Goal: Task Accomplishment & Management: Complete application form

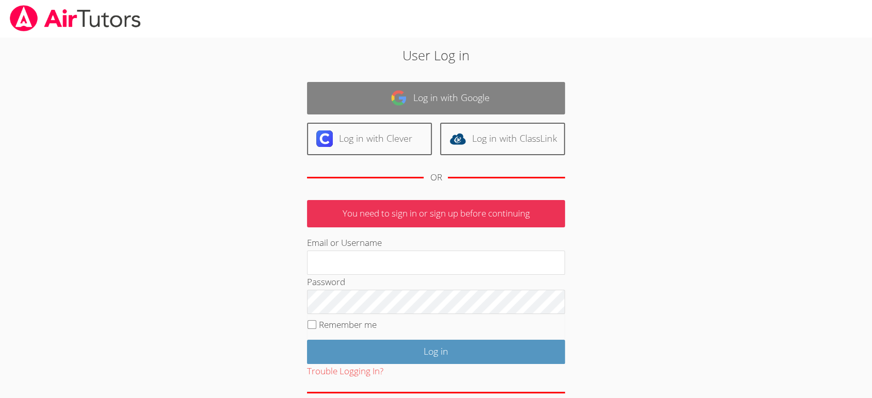
click at [401, 107] on link "Log in with Google" at bounding box center [436, 98] width 258 height 33
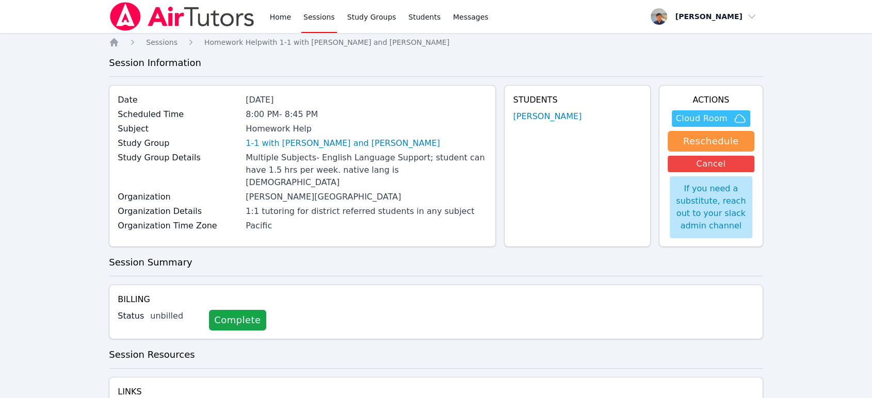
click at [685, 121] on span "Cloud Room" at bounding box center [702, 118] width 52 height 12
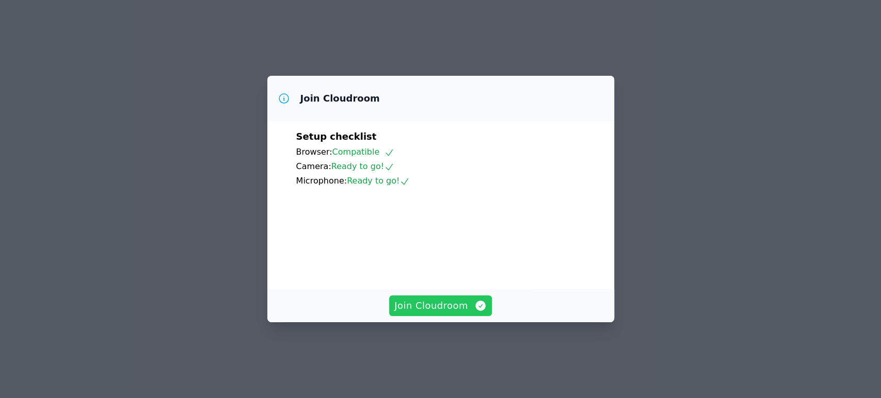
click at [459, 313] on span "Join Cloudroom" at bounding box center [440, 306] width 92 height 14
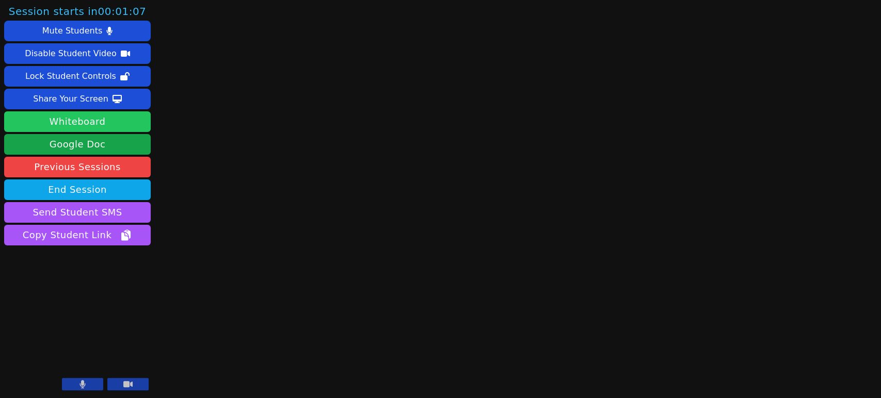
click at [144, 127] on button "Whiteboard" at bounding box center [77, 121] width 147 height 21
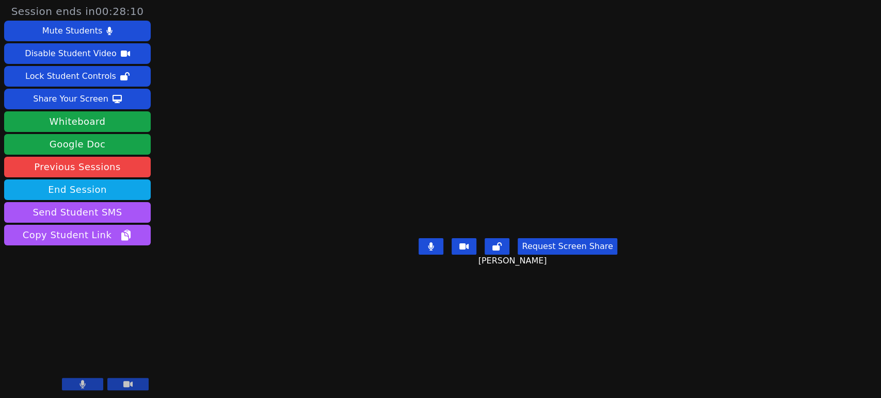
click at [595, 134] on video at bounding box center [517, 178] width 155 height 111
click at [535, 231] on video at bounding box center [517, 178] width 155 height 111
click at [123, 192] on button "End Session" at bounding box center [77, 190] width 147 height 21
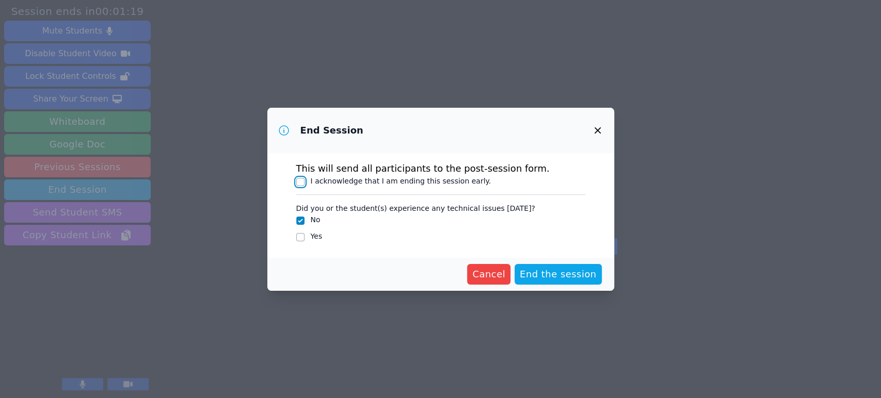
click at [300, 181] on input "I acknowledge that I am ending this session early." at bounding box center [300, 182] width 8 height 8
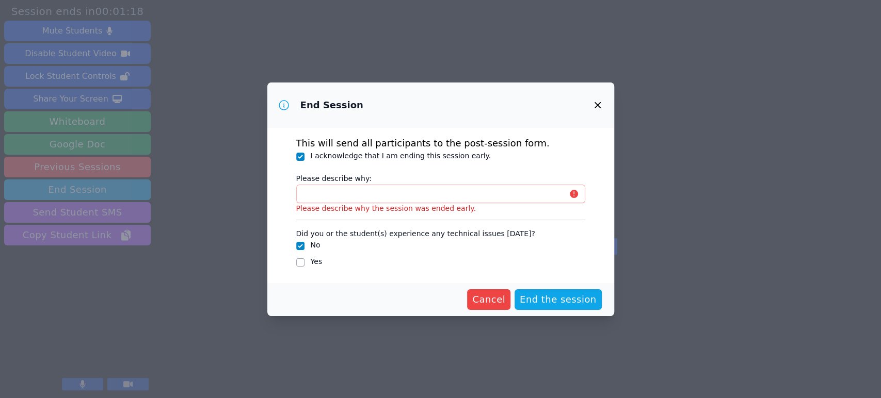
click at [294, 166] on div "This will send all participants to the post-session form. I acknowledge that I …" at bounding box center [440, 205] width 347 height 155
click at [299, 159] on input "I acknowledge that I am ending this session early." at bounding box center [300, 157] width 8 height 8
checkbox input "false"
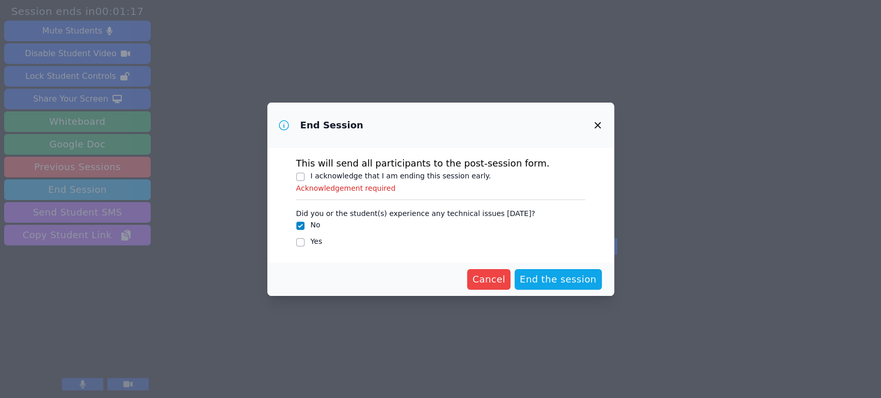
click at [385, 195] on div "This will send all participants to the post-session form. I acknowledge that I …" at bounding box center [440, 205] width 347 height 115
click at [503, 271] on button "Cancel" at bounding box center [488, 279] width 43 height 21
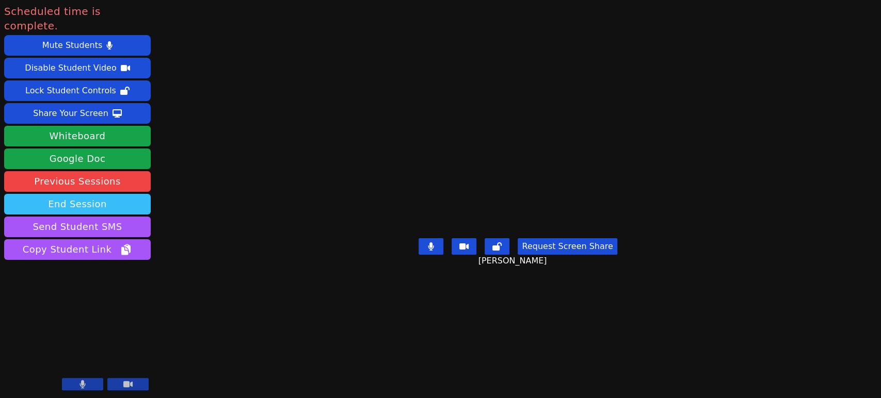
click at [108, 194] on button "End Session" at bounding box center [77, 204] width 147 height 21
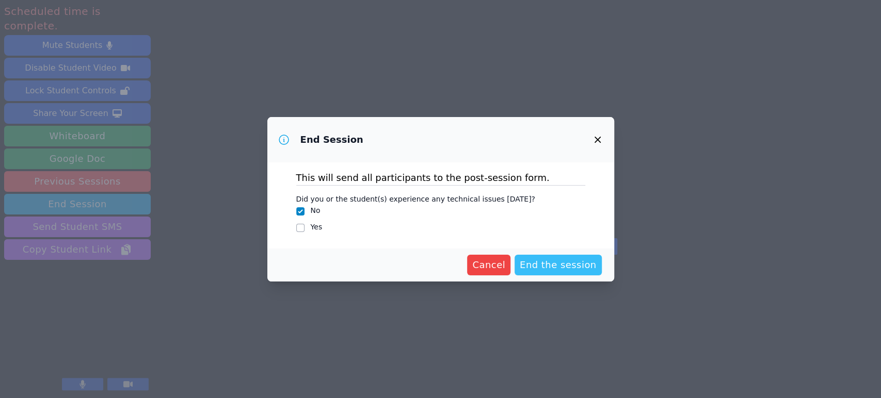
click at [545, 259] on span "End the session" at bounding box center [558, 265] width 77 height 14
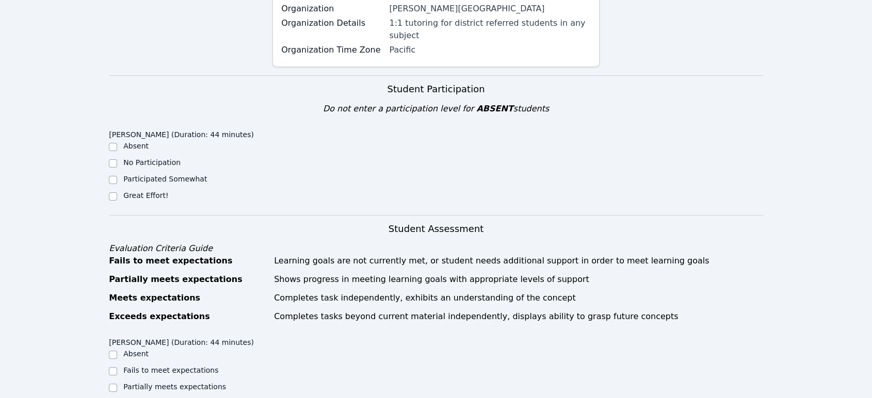
scroll to position [229, 0]
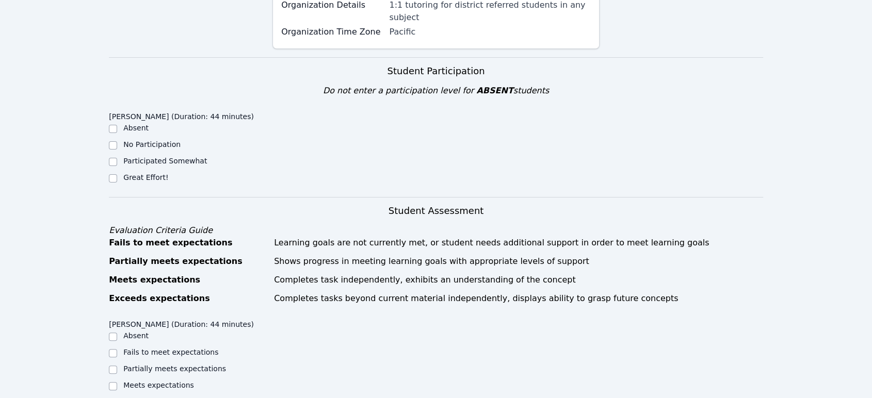
drag, startPoint x: 150, startPoint y: 152, endPoint x: 180, endPoint y: 157, distance: 30.4
click at [151, 173] on label "Great Effort!" at bounding box center [145, 177] width 45 height 8
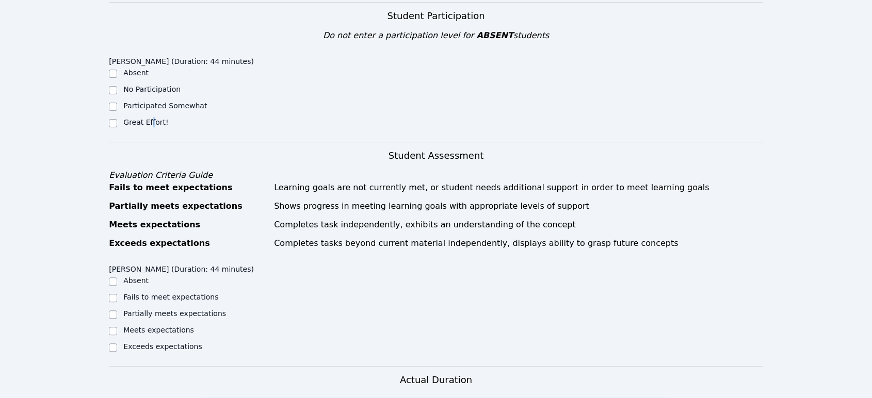
scroll to position [286, 0]
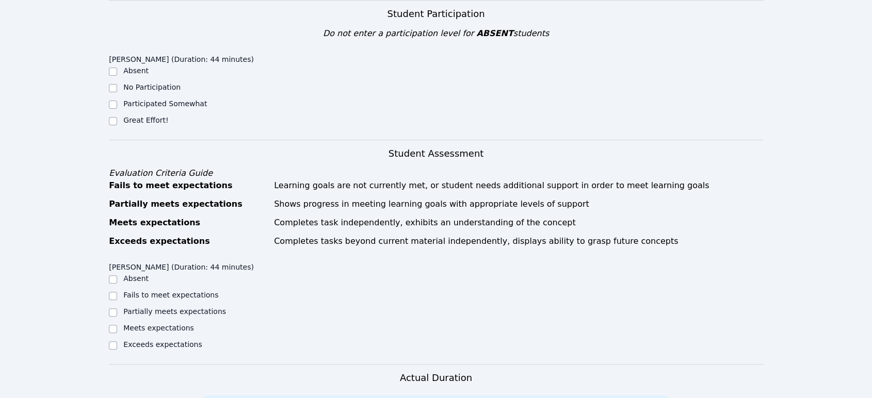
click at [118, 115] on div "Great Effort!" at bounding box center [191, 121] width 164 height 12
click at [217, 118] on form "Student Participation Do not enter a participation level for ABSENT students Ha…" at bounding box center [436, 389] width 654 height 778
click at [116, 117] on input "Great Effort!" at bounding box center [113, 121] width 8 height 8
checkbox input "true"
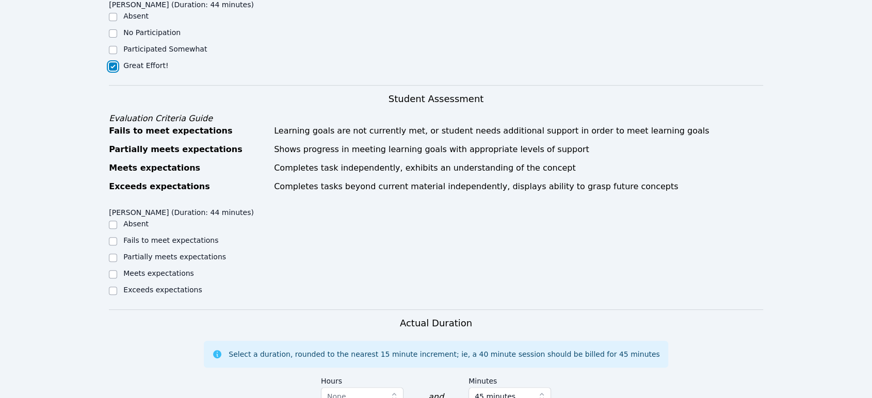
scroll to position [344, 0]
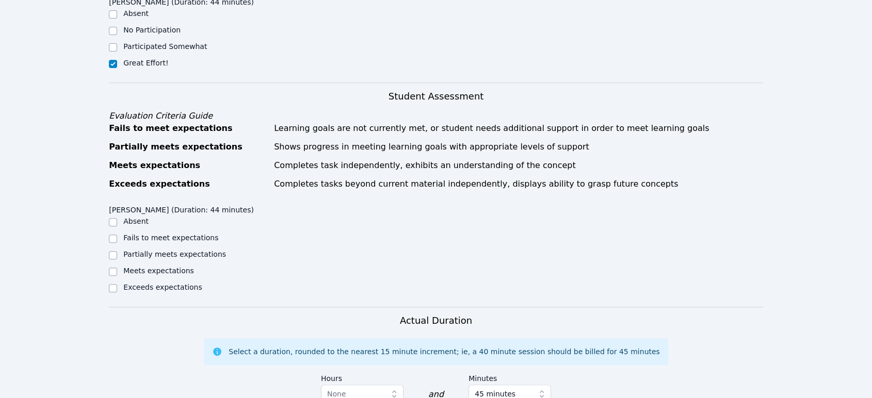
click at [174, 283] on label "Exceeds expectations" at bounding box center [162, 287] width 78 height 8
click at [117, 284] on input "Exceeds expectations" at bounding box center [113, 288] width 8 height 8
checkbox input "true"
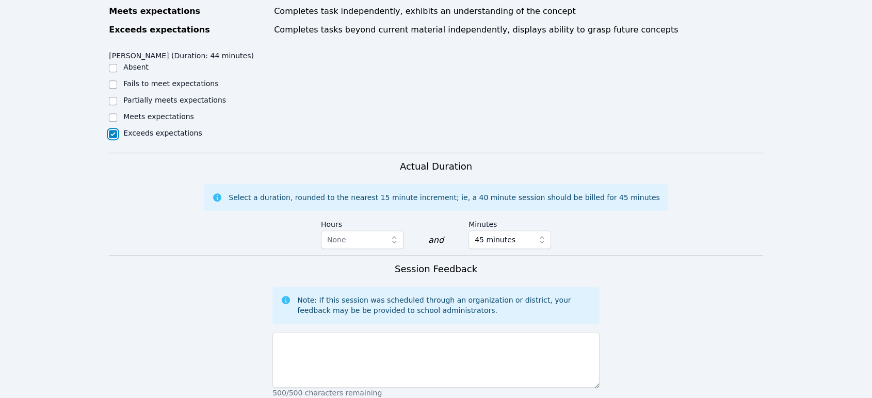
scroll to position [516, 0]
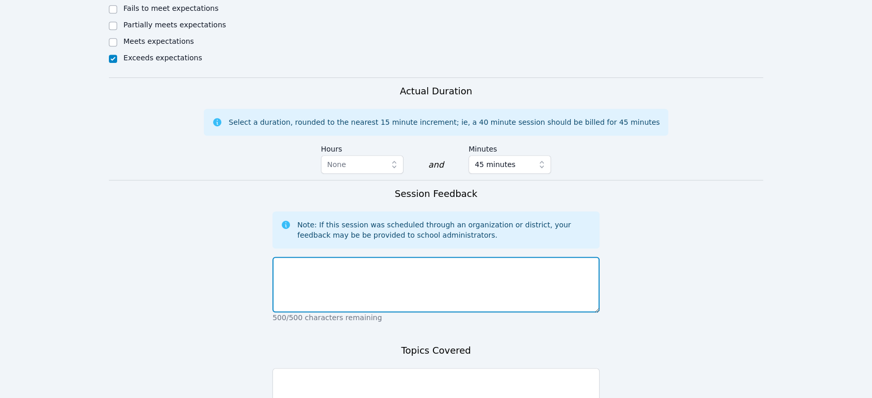
drag, startPoint x: 376, startPoint y: 255, endPoint x: 455, endPoint y: 265, distance: 79.6
click at [376, 257] on textarea at bounding box center [435, 285] width 327 height 56
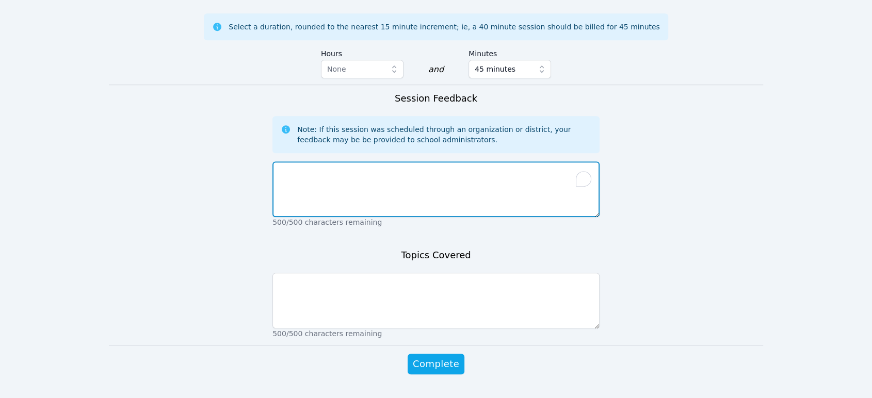
scroll to position [669, 0]
type textarea "H"
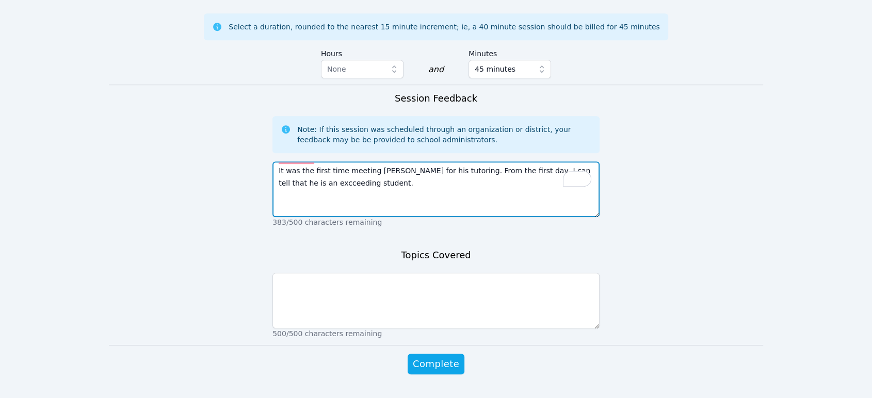
click at [296, 162] on textarea "It was the first time meeting Han for his tutoring. From the first day, I can t…" at bounding box center [435, 190] width 327 height 56
click at [371, 162] on textarea "It was the first time meeting Han for his tutoring. From the first day, I can t…" at bounding box center [435, 190] width 327 height 56
click at [384, 162] on textarea "It was the first time meeting Han for his tutoring. From the first day, I can t…" at bounding box center [435, 190] width 327 height 56
click at [382, 162] on textarea "It was the first time meeting Han for his tutoring. From the first day, I can t…" at bounding box center [435, 190] width 327 height 56
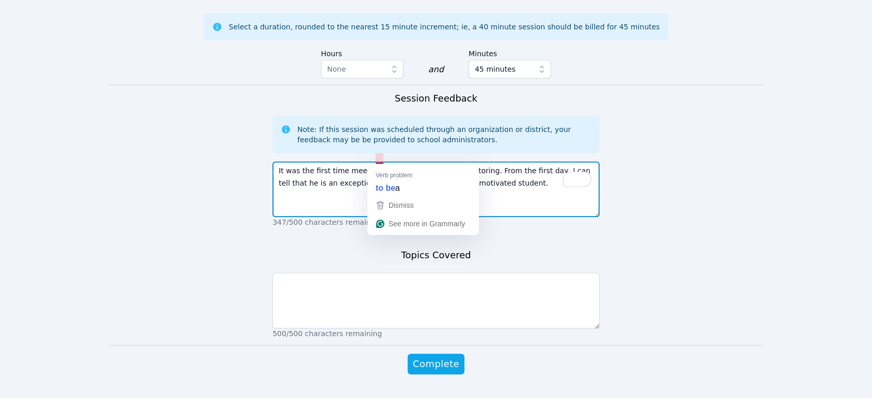
click at [380, 162] on textarea "It was the first time meeting Han for his tutoring. From the first day, I can t…" at bounding box center [435, 190] width 327 height 56
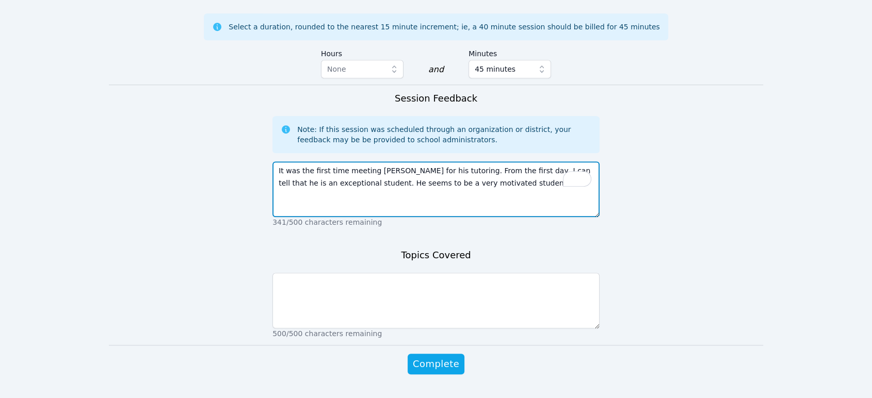
click at [519, 162] on textarea "It was the first time meeting Han for his tutoring. From the first day, I can t…" at bounding box center [435, 190] width 327 height 56
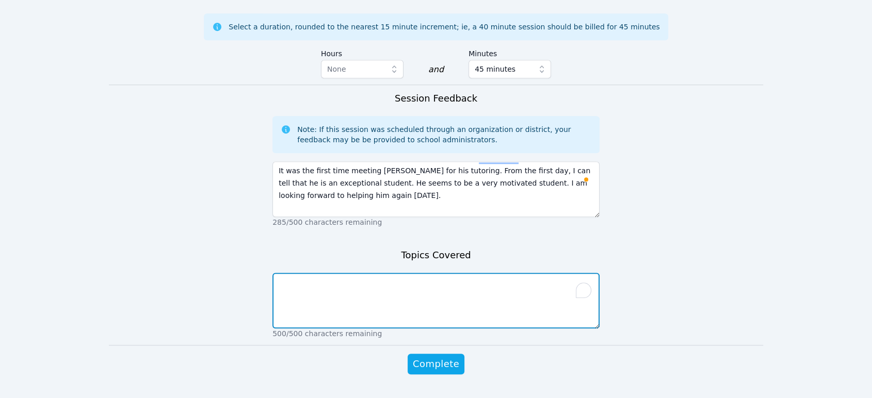
click at [462, 276] on textarea "To enrich screen reader interactions, please activate Accessibility in Grammarl…" at bounding box center [435, 301] width 327 height 56
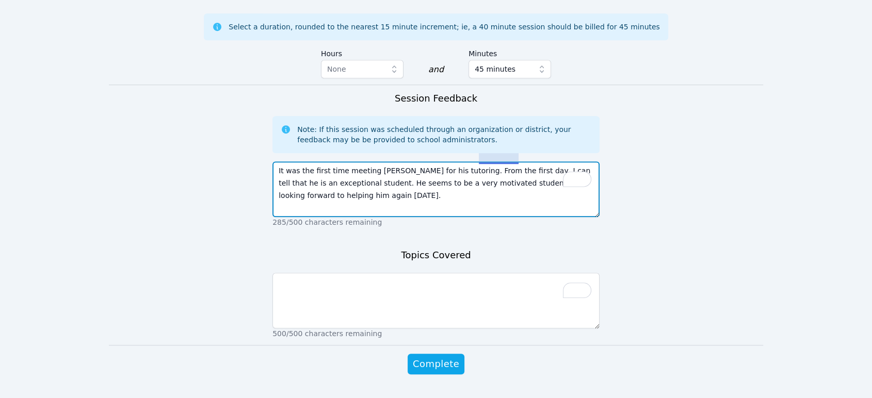
click at [495, 162] on textarea "It was the first time meeting Han for his tutoring. From the first day, I can t…" at bounding box center [435, 190] width 327 height 56
type textarea "It was the first time meeting Han for his tutoring. From the first day, I can t…"
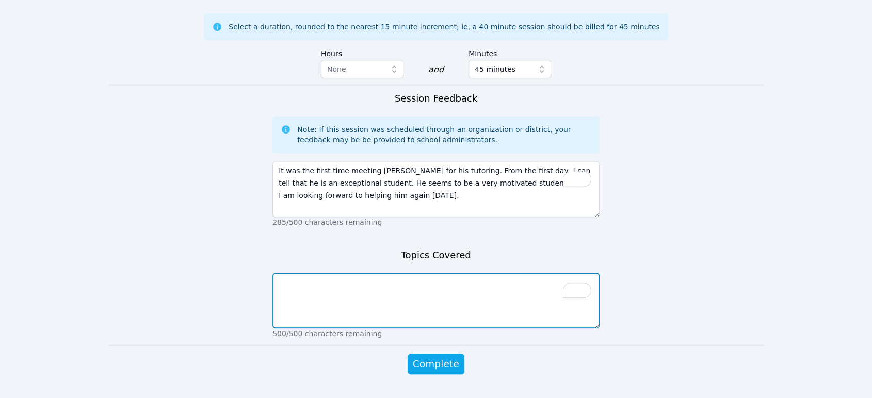
click at [444, 273] on textarea "To enrich screen reader interactions, please activate Accessibility in Grammarl…" at bounding box center [435, 301] width 327 height 56
type textarea "Roman Emperors (Social Studies)"
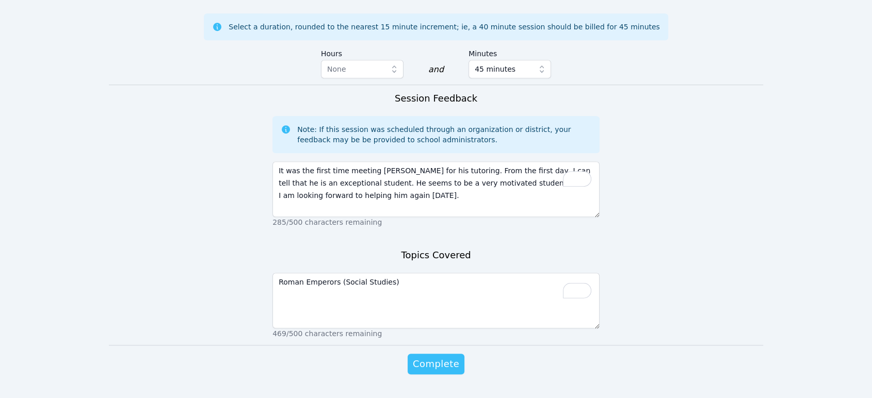
click at [437, 357] on span "Complete" at bounding box center [436, 364] width 46 height 14
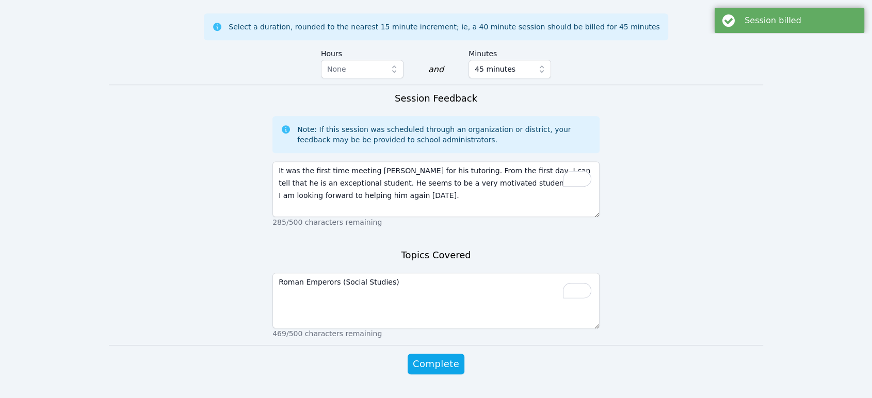
scroll to position [0, 0]
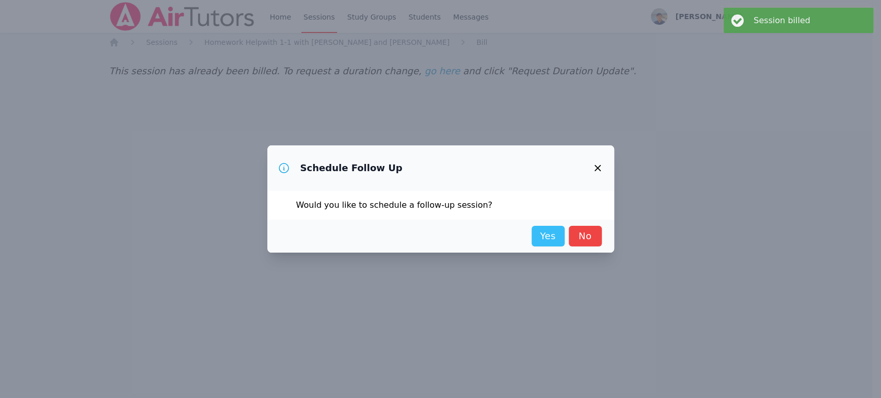
click at [554, 234] on link "Yes" at bounding box center [548, 236] width 33 height 21
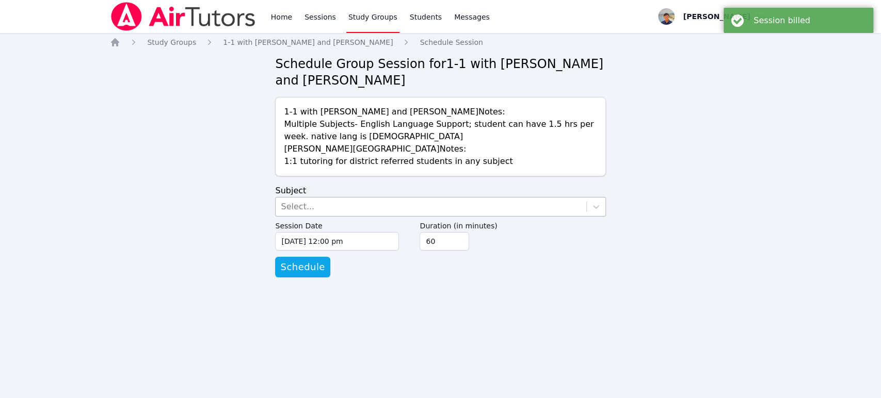
click at [428, 211] on div "Select..." at bounding box center [431, 207] width 310 height 19
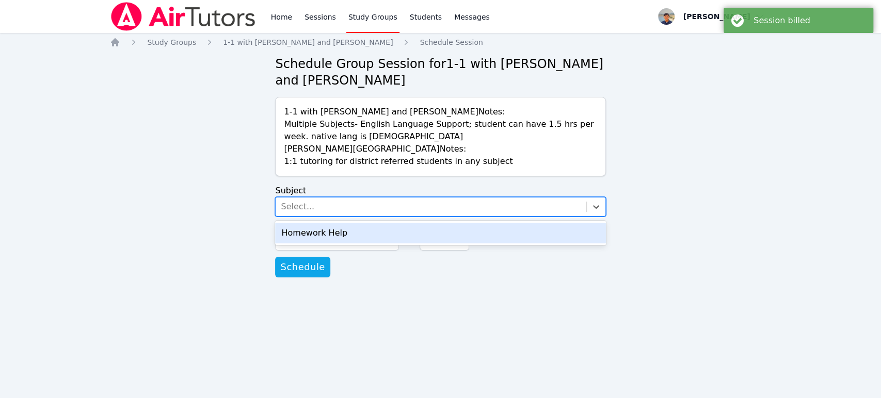
click at [424, 228] on div "Homework Help" at bounding box center [440, 233] width 330 height 21
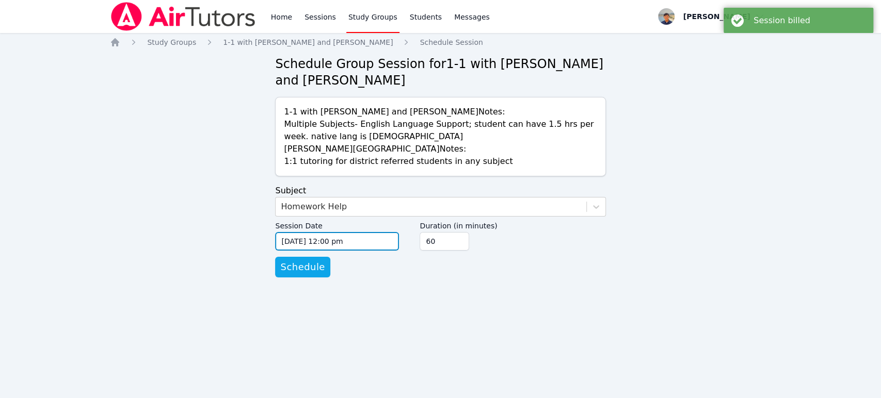
click at [355, 238] on input "09/16/2025 12:00 pm" at bounding box center [337, 241] width 124 height 19
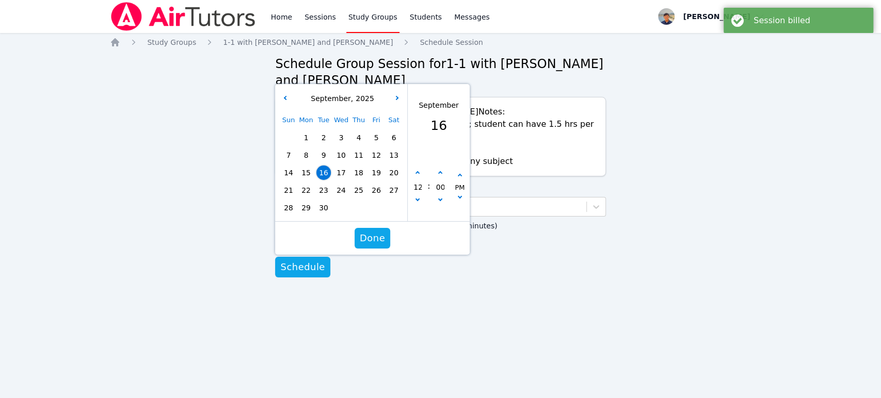
click at [362, 174] on span "18" at bounding box center [358, 173] width 14 height 14
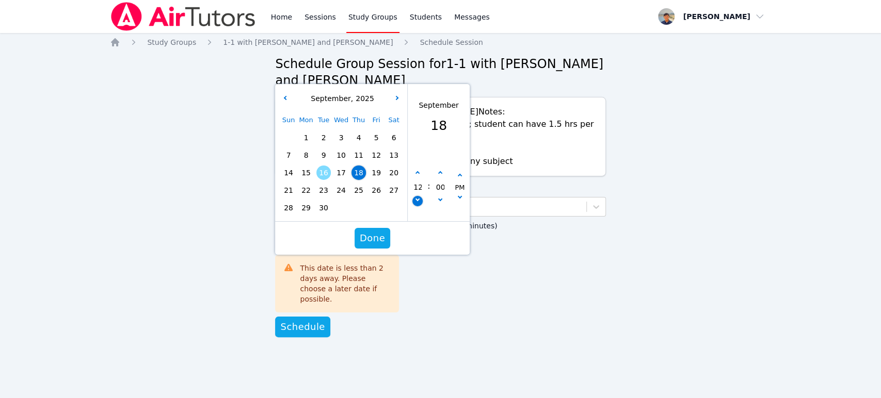
click at [422, 201] on button "button" at bounding box center [418, 201] width 10 height 10
type input "09/18/2025 11:00 am"
type input "11"
click at [422, 201] on button "button" at bounding box center [418, 201] width 10 height 10
type input "09/18/2025 10:00 am"
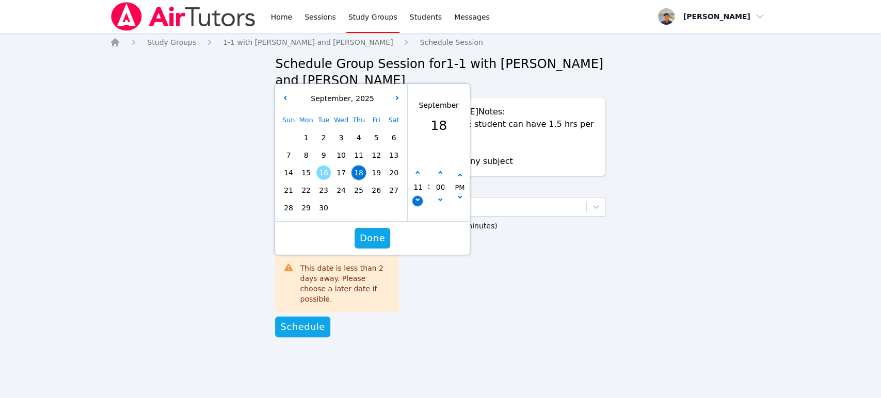
type input "10"
click at [422, 201] on button "button" at bounding box center [418, 201] width 10 height 10
type input "09/18/2025 09:00 am"
type input "09"
click at [419, 173] on icon "button" at bounding box center [417, 173] width 4 height 4
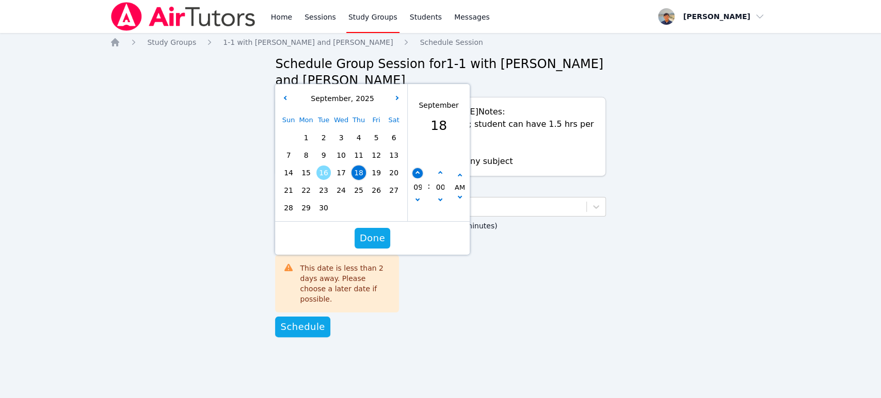
type input "09/18/2025 10:00 am"
type input "10"
click at [419, 173] on icon "button" at bounding box center [417, 173] width 4 height 4
type input "09/18/2025 11:00 am"
type input "11"
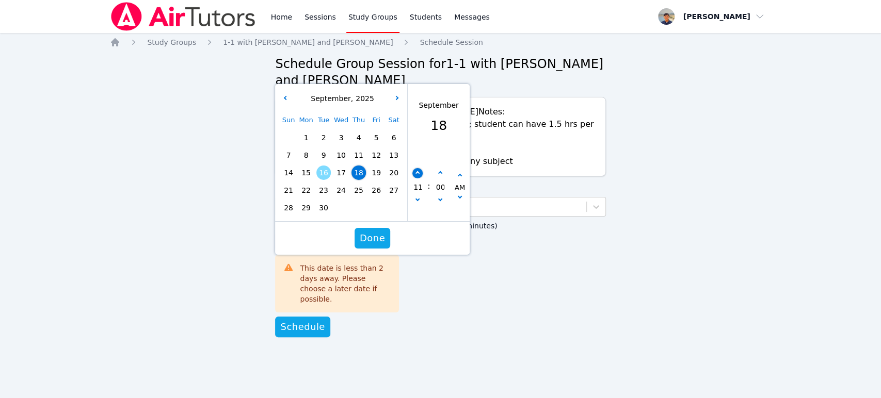
click at [419, 173] on icon "button" at bounding box center [417, 173] width 4 height 4
type input "09/18/2025 12:00 pm"
type input "12"
click at [419, 173] on icon "button" at bounding box center [417, 173] width 4 height 4
type input "09/18/2025 01:00 pm"
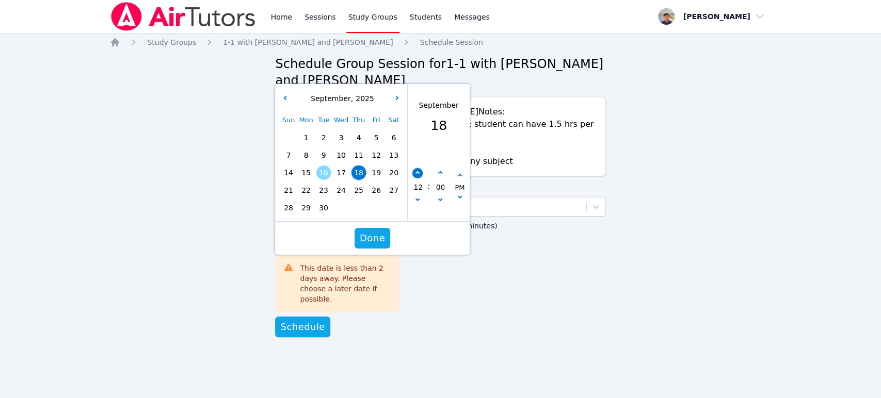
type input "01"
click at [420, 171] on button "button" at bounding box center [418, 173] width 10 height 10
type input "09/18/2025 02:00 pm"
type input "02"
click at [420, 171] on button "button" at bounding box center [418, 173] width 10 height 10
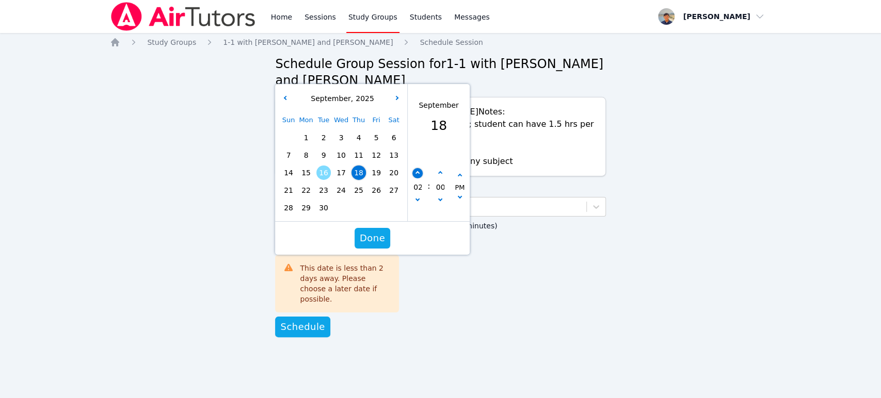
type input "09/18/2025 03:00 pm"
type input "03"
click at [420, 171] on button "button" at bounding box center [418, 173] width 10 height 10
type input "09/18/2025 04:00 pm"
type input "04"
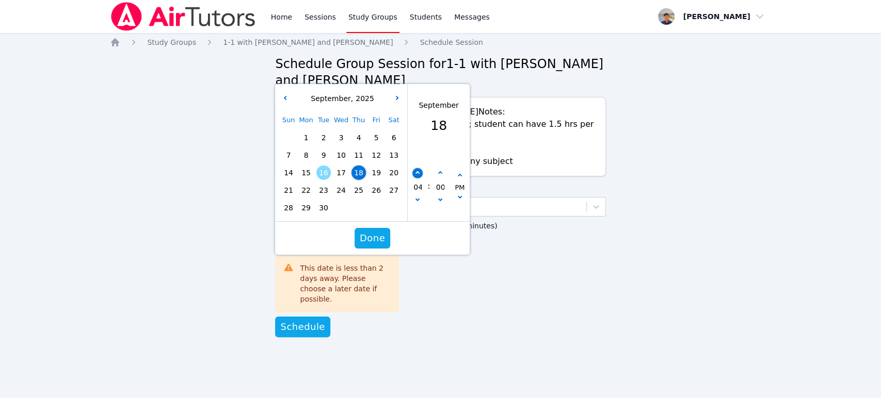
click at [420, 171] on button "button" at bounding box center [418, 173] width 10 height 10
type input "09/18/2025 05:00 pm"
type input "05"
click at [420, 171] on button "button" at bounding box center [418, 173] width 10 height 10
type input "09/18/2025 06:00 pm"
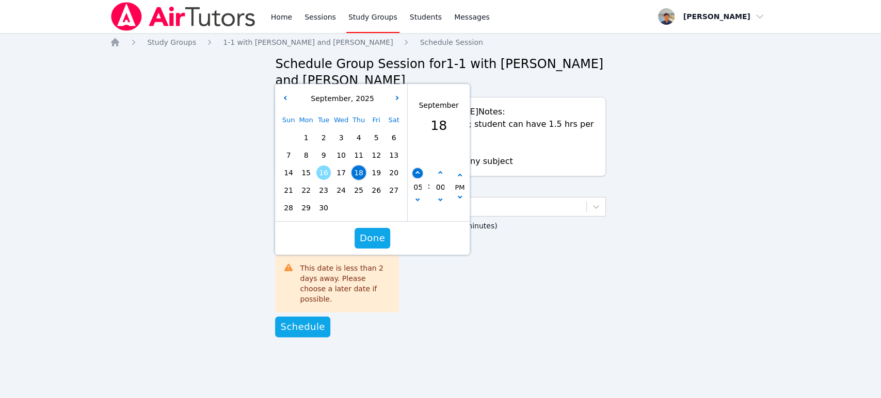
type input "06"
click at [420, 171] on button "button" at bounding box center [418, 173] width 10 height 10
type input "09/18/2025 07:00 pm"
type input "07"
click at [420, 171] on button "button" at bounding box center [418, 173] width 10 height 10
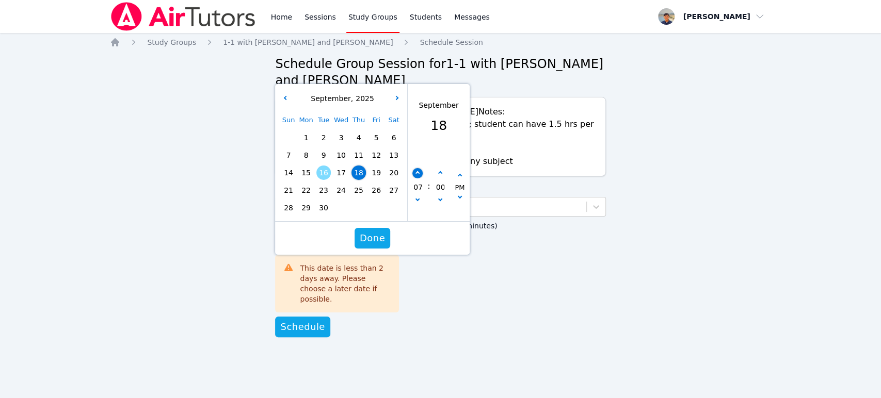
type input "09/18/2025 08:00 pm"
type input "08"
click at [376, 237] on span "Done" at bounding box center [372, 238] width 25 height 14
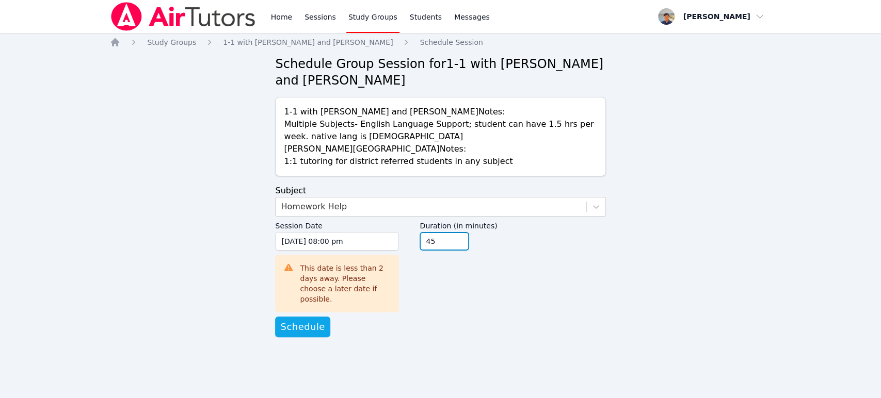
type input "45"
click at [455, 246] on input "45" at bounding box center [445, 241] width 50 height 19
click at [352, 312] on form "Subject Homework Help Session Date 09/18/2025 08:00 pm 9/18/2025 8:00 pm This d…" at bounding box center [440, 261] width 330 height 153
click at [322, 325] on button "Schedule" at bounding box center [302, 327] width 55 height 21
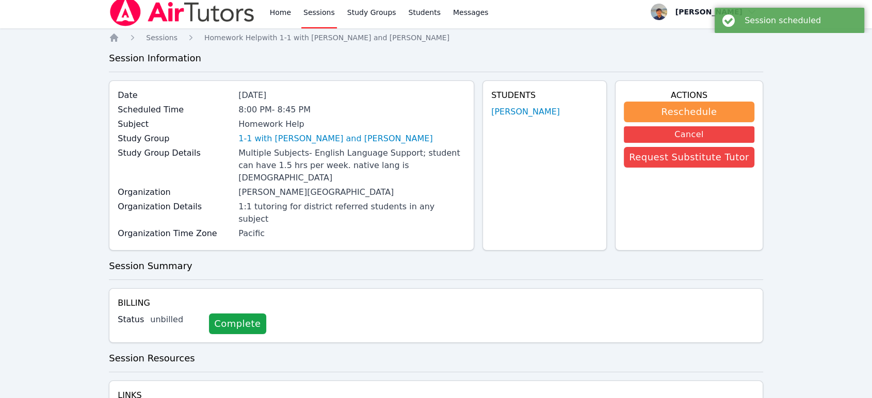
scroll to position [2, 0]
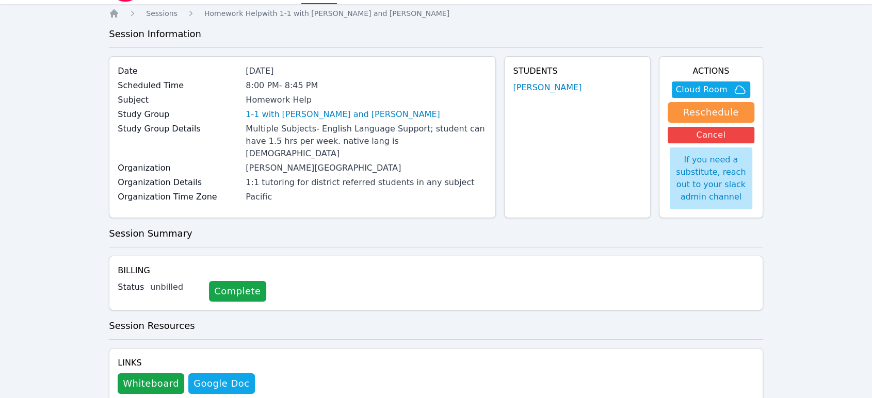
scroll to position [57, 0]
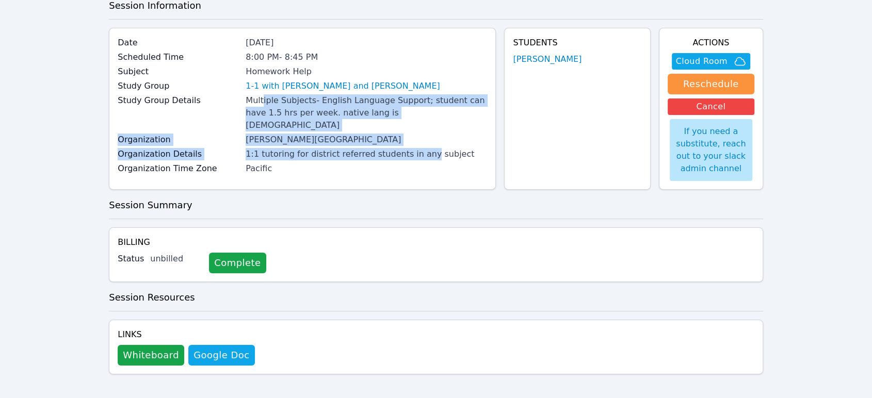
drag, startPoint x: 268, startPoint y: 96, endPoint x: 420, endPoint y: 146, distance: 159.6
click at [420, 146] on div "Date Sep 16, 2025 Scheduled Time 8:00 PM - 8:45 PM Subject Homework Help Study …" at bounding box center [302, 109] width 387 height 162
click at [420, 148] on div "1:1 tutoring for district referred students in any subject" at bounding box center [367, 154] width 242 height 12
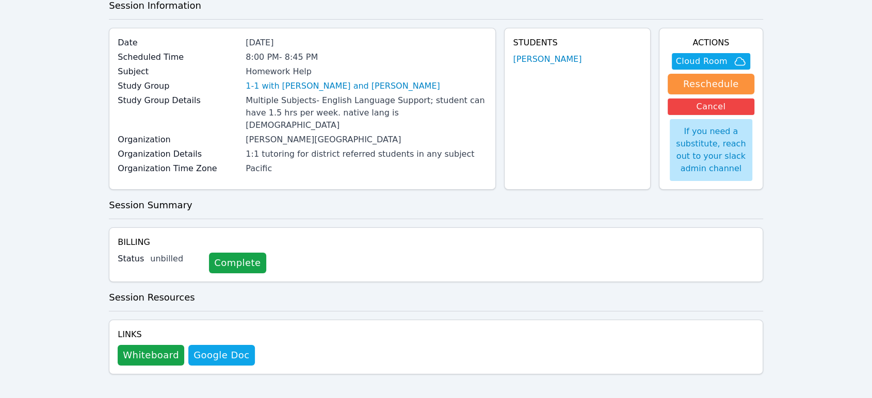
drag, startPoint x: 419, startPoint y: 103, endPoint x: 449, endPoint y: 134, distance: 43.8
click at [449, 134] on div "Date Sep 16, 2025 Scheduled Time 8:00 PM - 8:45 PM Subject Homework Help Study …" at bounding box center [302, 109] width 387 height 162
click at [449, 134] on div "Organization Beverly Hills Unified School District" at bounding box center [302, 141] width 369 height 14
